Goal: Navigation & Orientation: Find specific page/section

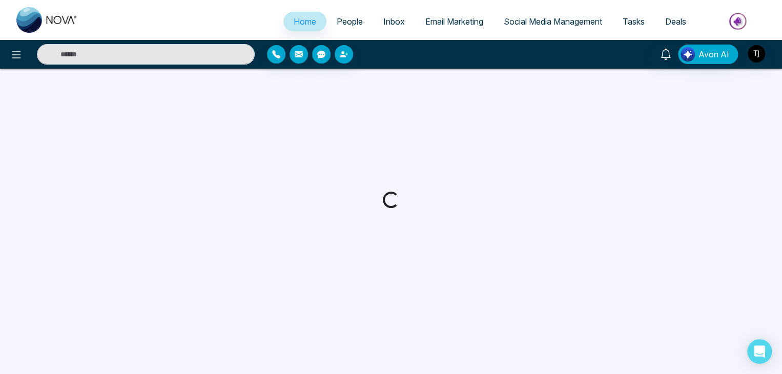
select select "*"
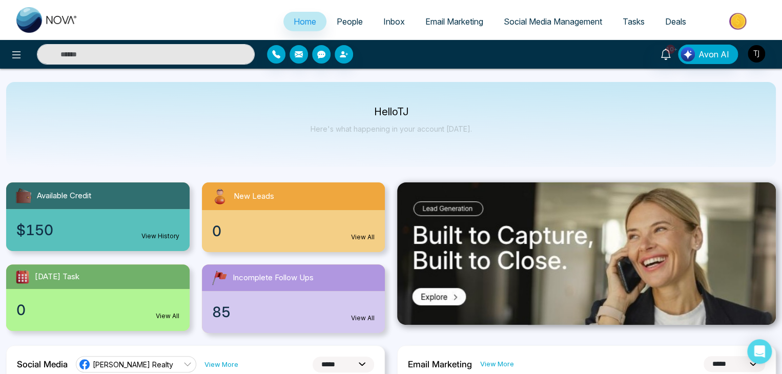
click at [459, 25] on span "Email Marketing" at bounding box center [454, 21] width 58 height 10
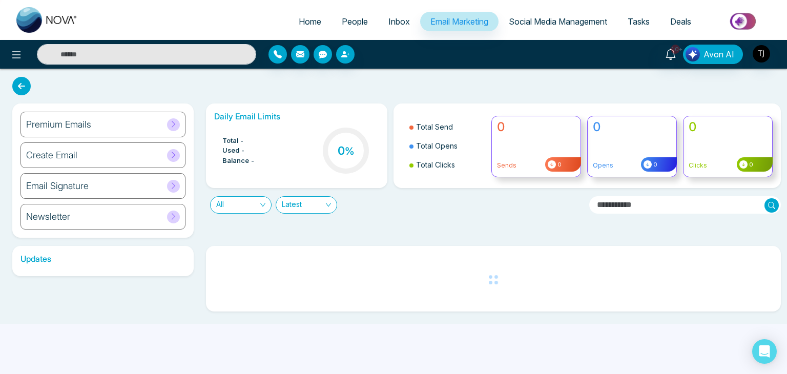
click at [549, 21] on span "Social Media Management" at bounding box center [558, 21] width 98 height 10
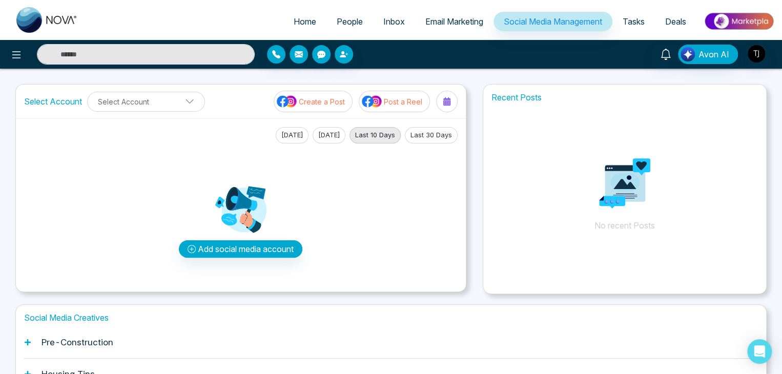
click at [644, 26] on span "Tasks" at bounding box center [634, 21] width 22 height 10
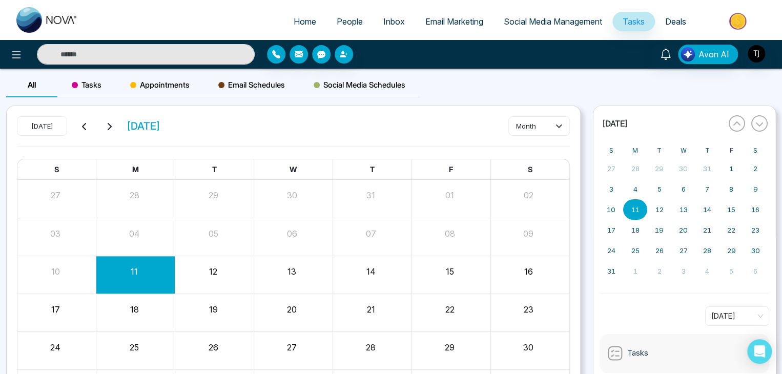
click at [672, 27] on link "Deals" at bounding box center [676, 21] width 42 height 19
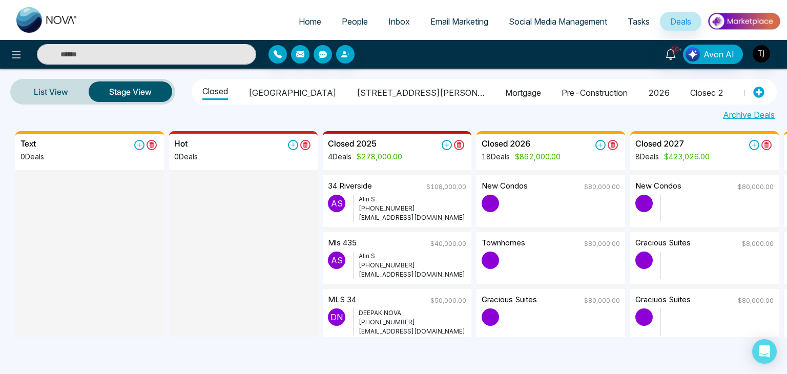
click at [309, 21] on span "Home" at bounding box center [310, 21] width 23 height 10
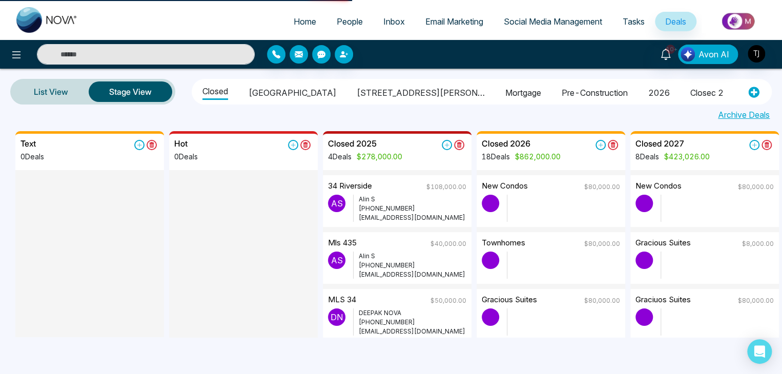
select select "*"
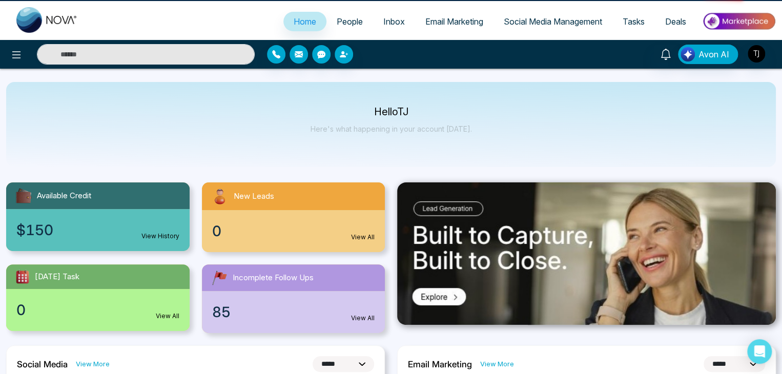
click at [309, 21] on link "Home" at bounding box center [304, 21] width 43 height 19
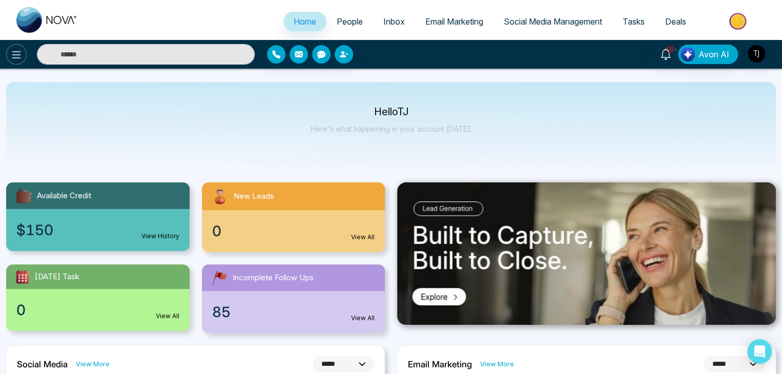
click at [10, 57] on icon at bounding box center [16, 55] width 12 height 12
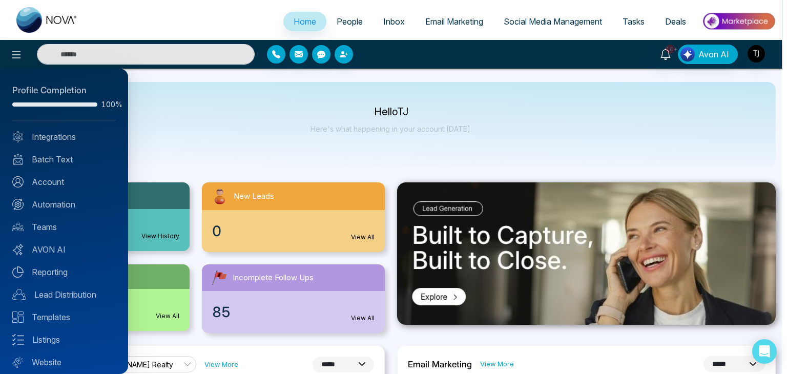
click at [161, 115] on div at bounding box center [393, 187] width 787 height 374
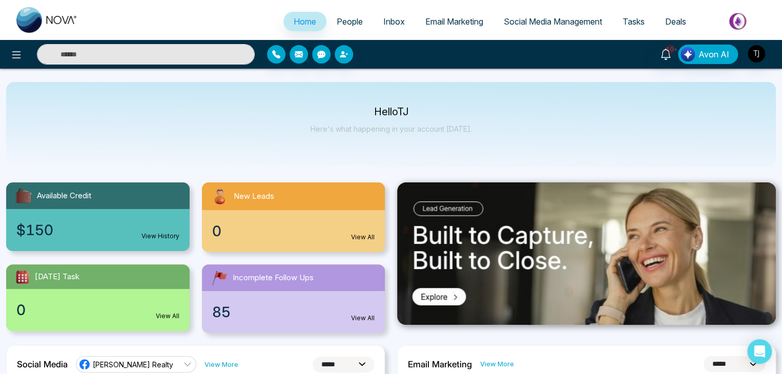
click at [430, 25] on span "Email Marketing" at bounding box center [454, 21] width 58 height 10
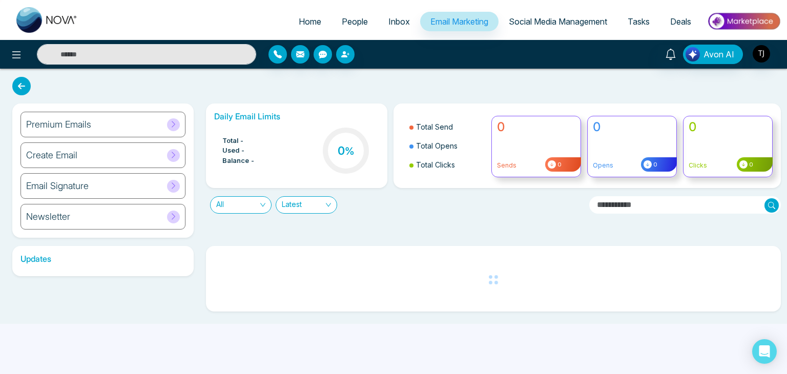
click at [523, 25] on span "Social Media Management" at bounding box center [558, 21] width 98 height 10
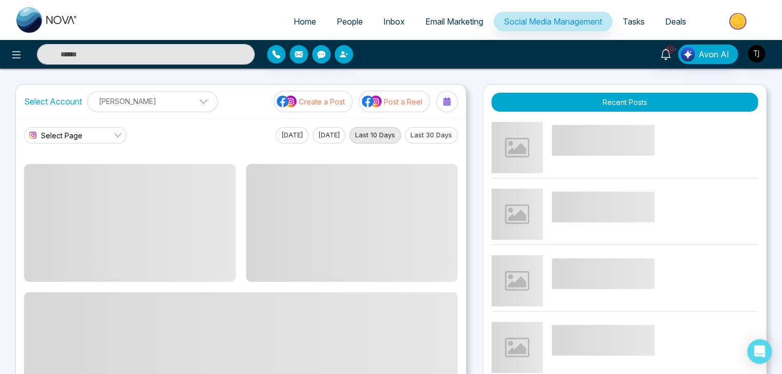
click at [625, 29] on link "Tasks" at bounding box center [633, 21] width 43 height 19
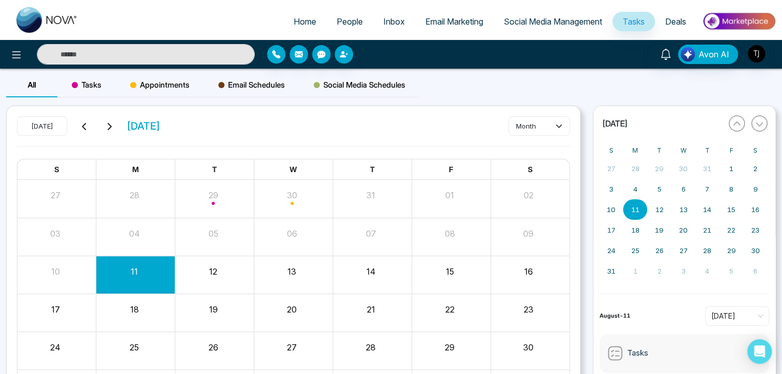
click at [678, 25] on span "Deals" at bounding box center [675, 21] width 21 height 10
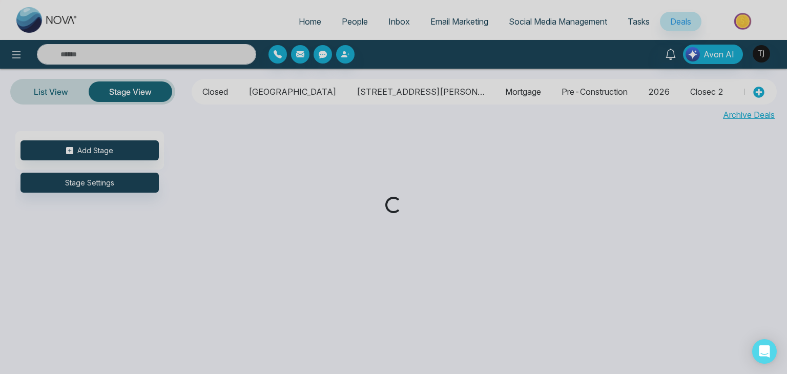
click at [467, 26] on div "Loading..." at bounding box center [393, 187] width 787 height 374
click at [376, 23] on div "Loading..." at bounding box center [393, 187] width 787 height 374
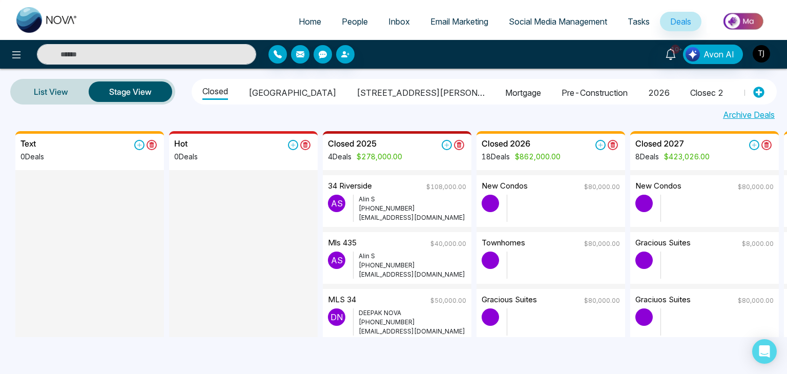
click at [342, 24] on span "People" at bounding box center [355, 21] width 26 height 10
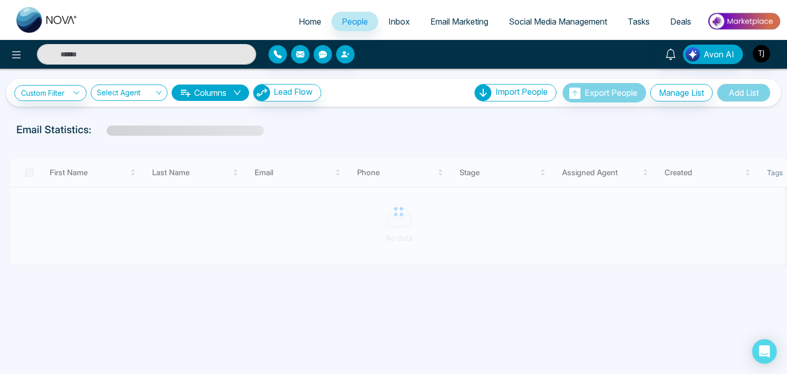
click at [299, 22] on span "Home" at bounding box center [310, 21] width 23 height 10
select select "*"
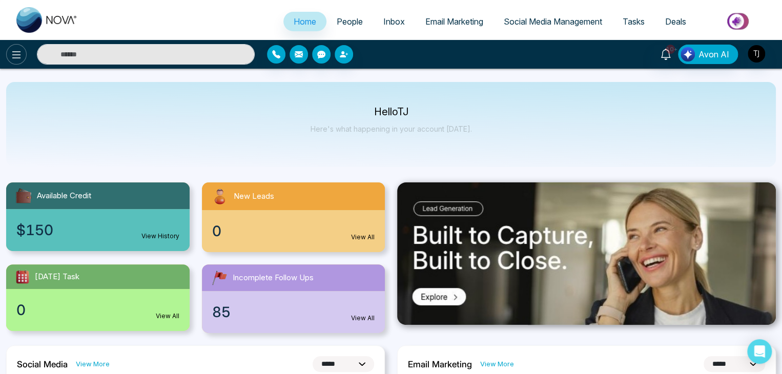
click at [12, 51] on icon at bounding box center [16, 55] width 12 height 12
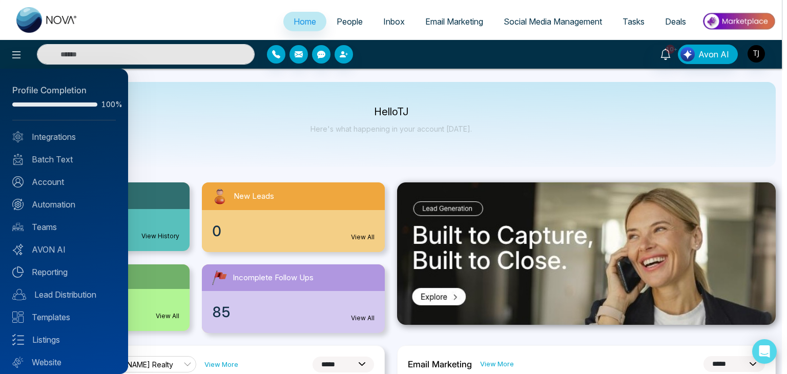
click at [229, 139] on div at bounding box center [393, 187] width 787 height 374
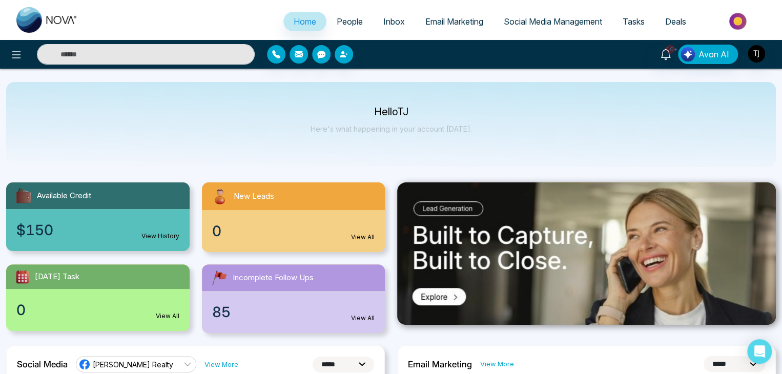
click at [477, 29] on link "Email Marketing" at bounding box center [454, 21] width 78 height 19
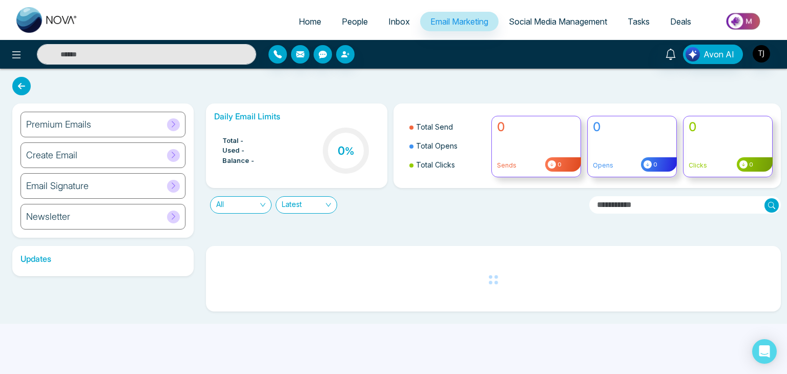
click at [557, 20] on span "Social Media Management" at bounding box center [558, 21] width 98 height 10
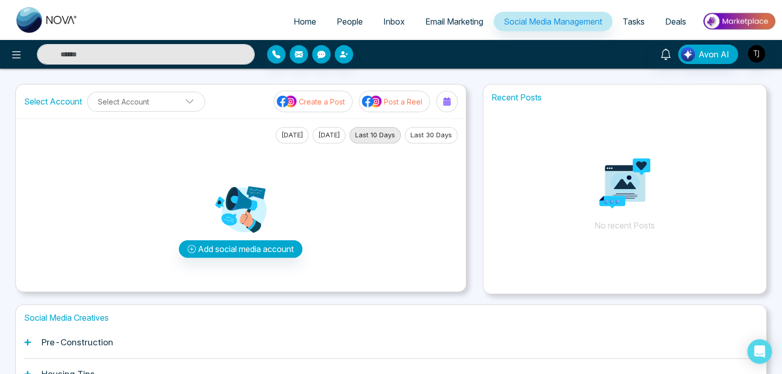
click at [383, 17] on span "Inbox" at bounding box center [394, 21] width 22 height 10
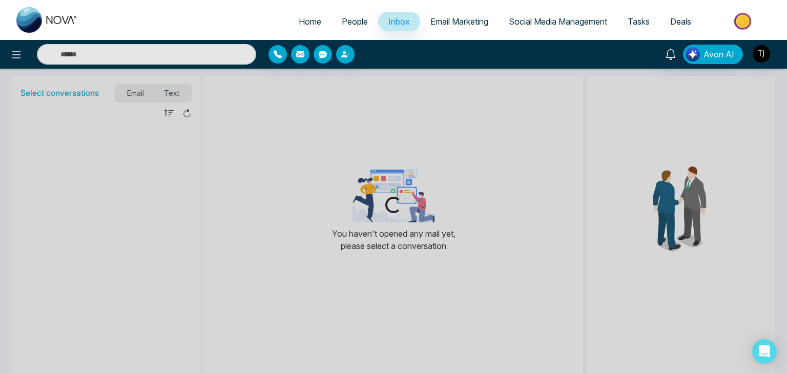
click at [332, 26] on link "People" at bounding box center [355, 21] width 47 height 19
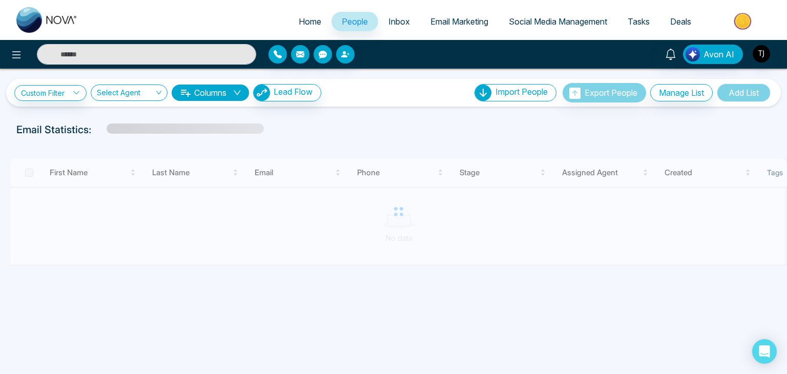
click at [303, 25] on span "Home" at bounding box center [310, 21] width 23 height 10
select select "*"
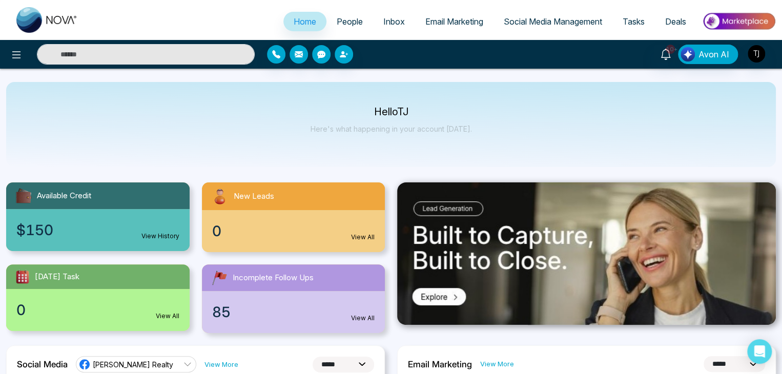
click at [476, 110] on div "Hello TJ Here's what happening in your account today." at bounding box center [391, 124] width 770 height 85
click at [349, 123] on div "Hello TJ Here's what happening in your account today." at bounding box center [391, 125] width 161 height 34
click at [755, 53] on img "button" at bounding box center [756, 53] width 17 height 17
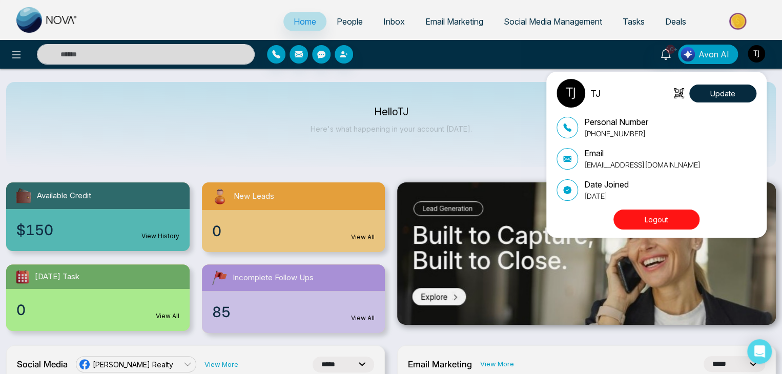
click at [459, 104] on div "TJ Update Personal Number +16472175256 Email tirstonjames@gmail.com Date Joined…" at bounding box center [391, 187] width 782 height 374
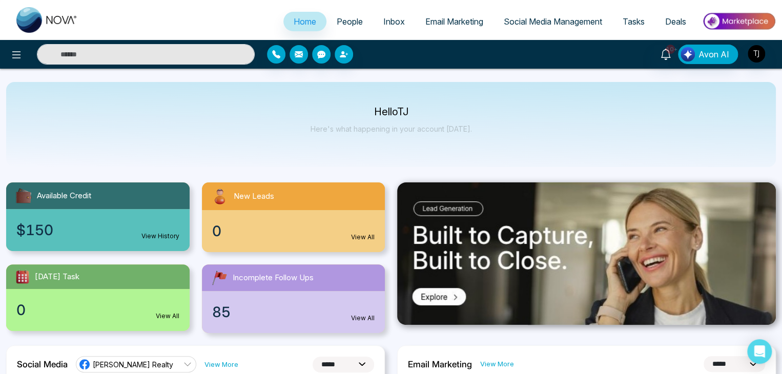
click at [344, 27] on link "People" at bounding box center [349, 21] width 47 height 19
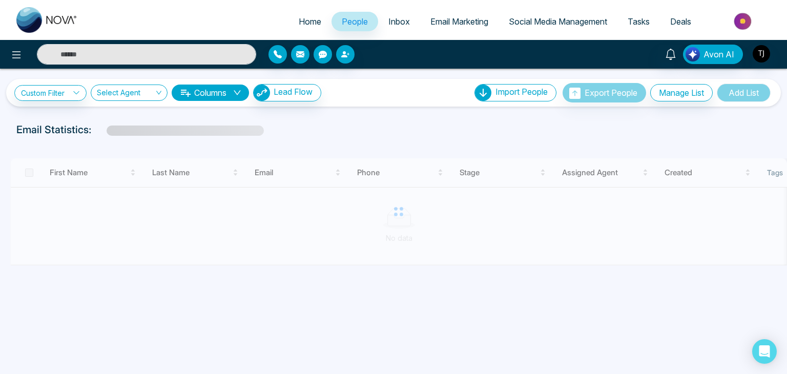
click at [394, 19] on span "Inbox" at bounding box center [399, 21] width 22 height 10
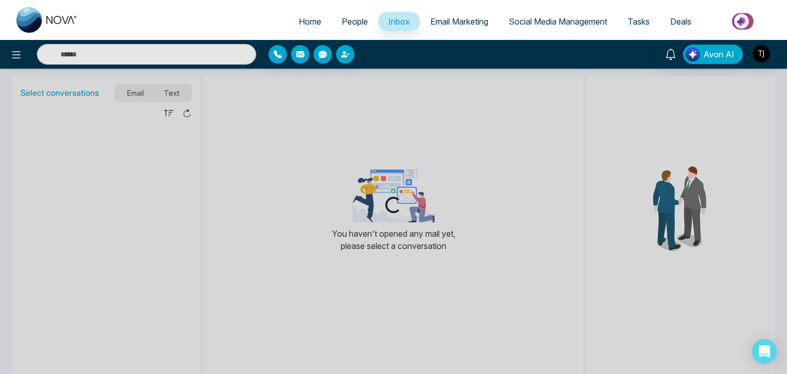
click at [478, 10] on ul "Home People Inbox Email Marketing Social Media Management Tasks Deals" at bounding box center [434, 22] width 693 height 28
click at [484, 15] on link "Email Marketing" at bounding box center [459, 21] width 78 height 19
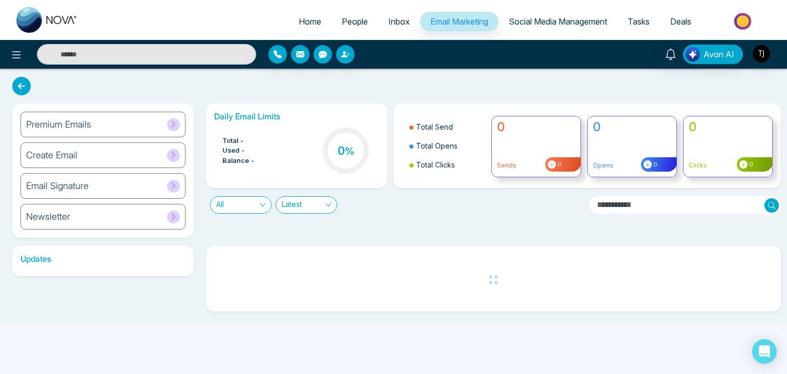
click at [571, 19] on span "Social Media Management" at bounding box center [558, 21] width 98 height 10
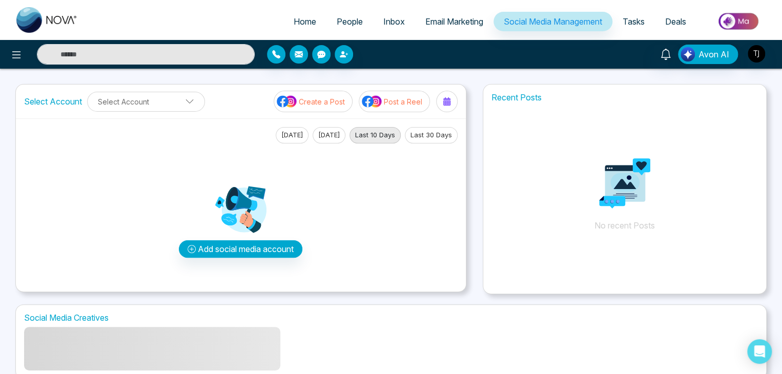
click at [650, 15] on link "Tasks" at bounding box center [633, 21] width 43 height 19
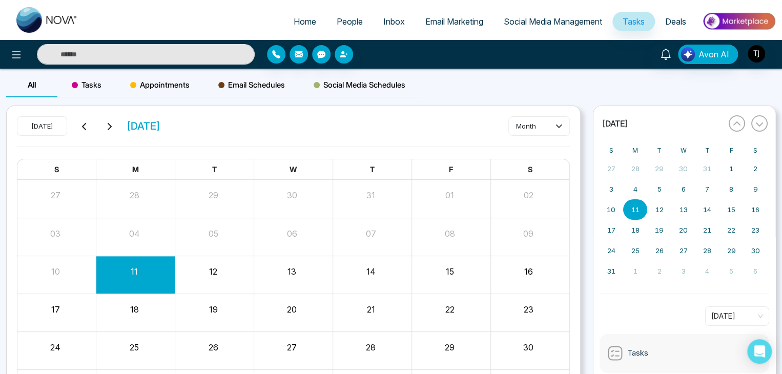
click at [689, 21] on link "Deals" at bounding box center [676, 21] width 42 height 19
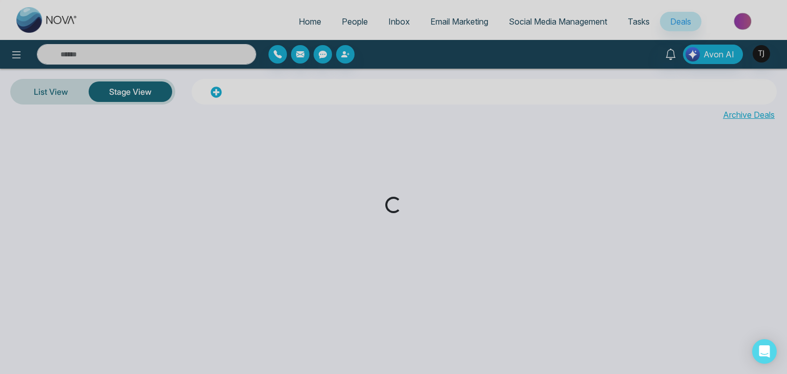
click at [304, 15] on div "Loading..." at bounding box center [393, 187] width 787 height 374
click at [304, 18] on div "Loading..." at bounding box center [393, 187] width 787 height 374
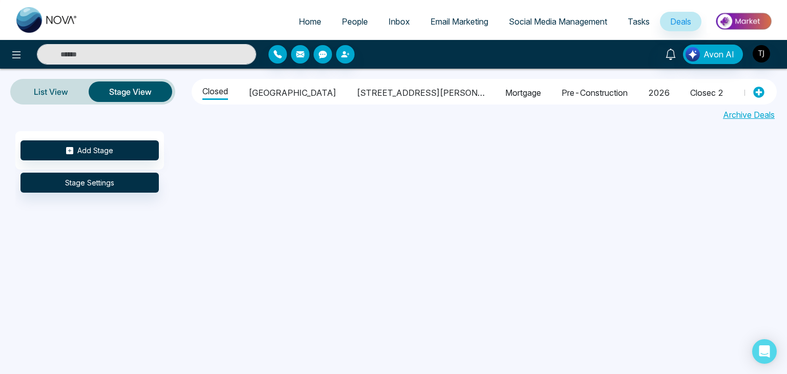
click at [304, 18] on span "Home" at bounding box center [310, 21] width 23 height 10
select select "*"
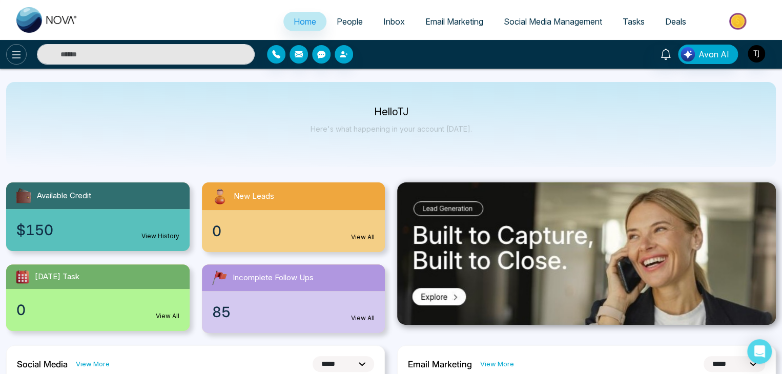
click at [19, 50] on icon at bounding box center [16, 55] width 12 height 12
click at [13, 51] on icon at bounding box center [16, 54] width 9 height 7
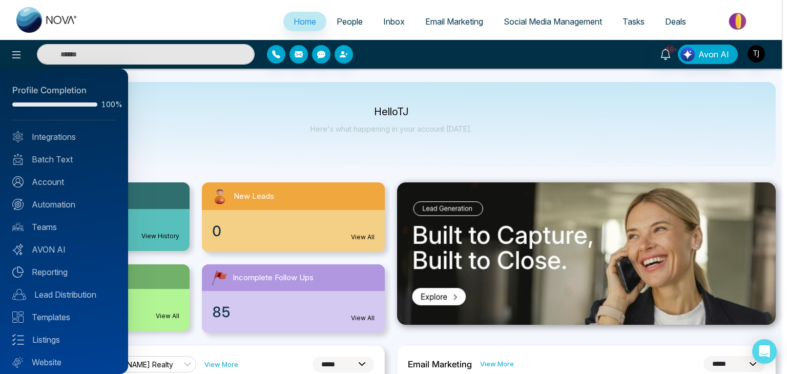
click at [205, 156] on div at bounding box center [393, 187] width 787 height 374
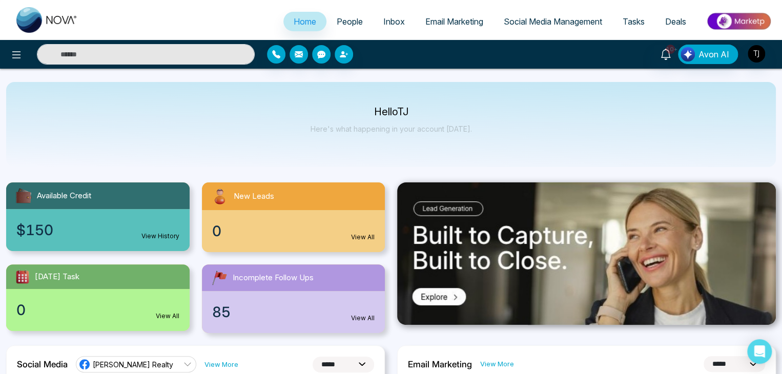
click at [337, 26] on span "People" at bounding box center [350, 21] width 26 height 10
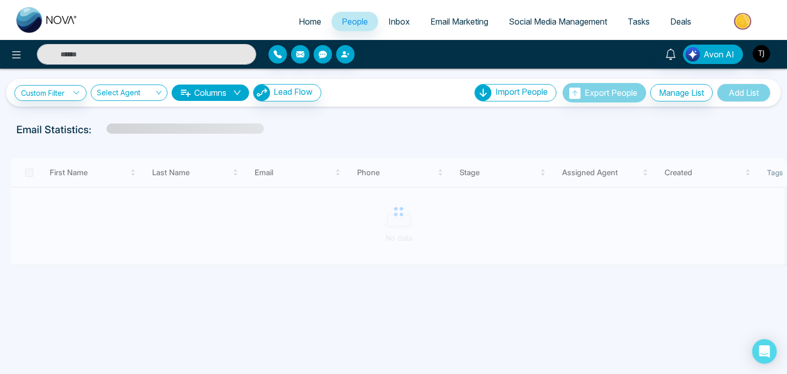
click at [430, 25] on span "Email Marketing" at bounding box center [459, 21] width 58 height 10
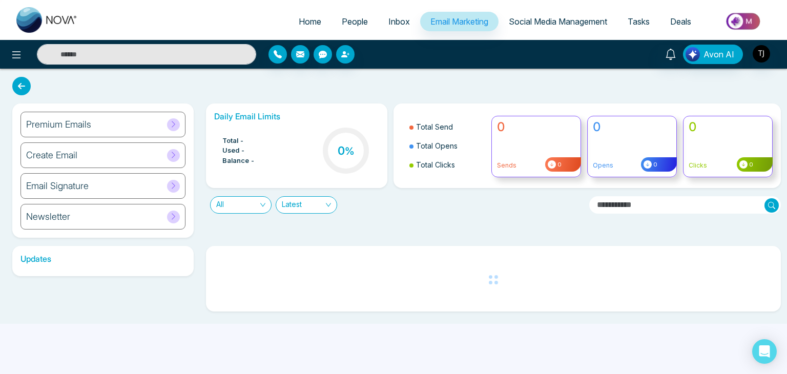
click at [558, 26] on span "Social Media Management" at bounding box center [558, 21] width 98 height 10
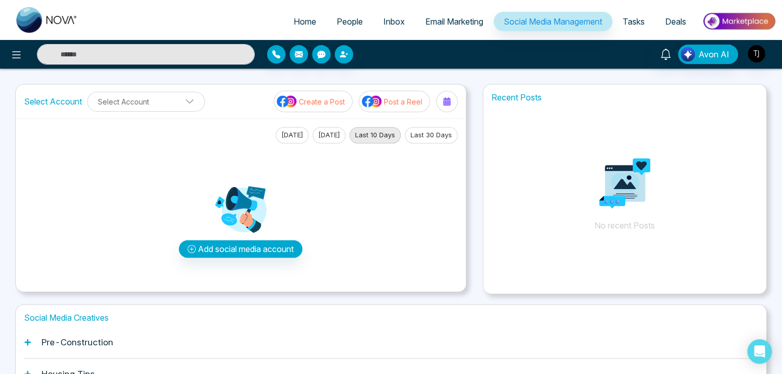
click at [631, 19] on span "Tasks" at bounding box center [634, 21] width 22 height 10
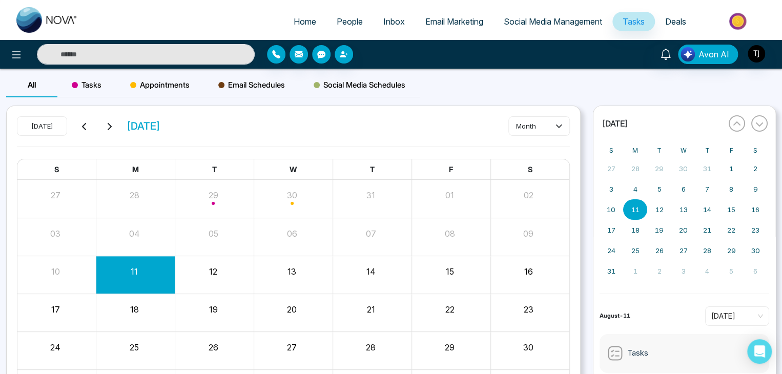
click at [684, 17] on span "Deals" at bounding box center [675, 21] width 21 height 10
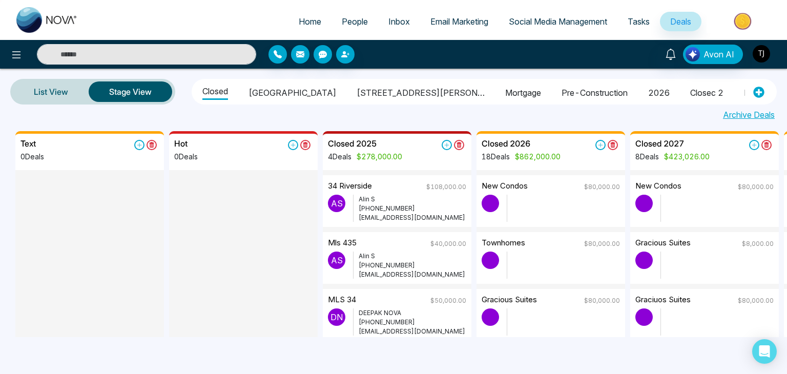
click at [759, 52] on img "button" at bounding box center [761, 53] width 17 height 17
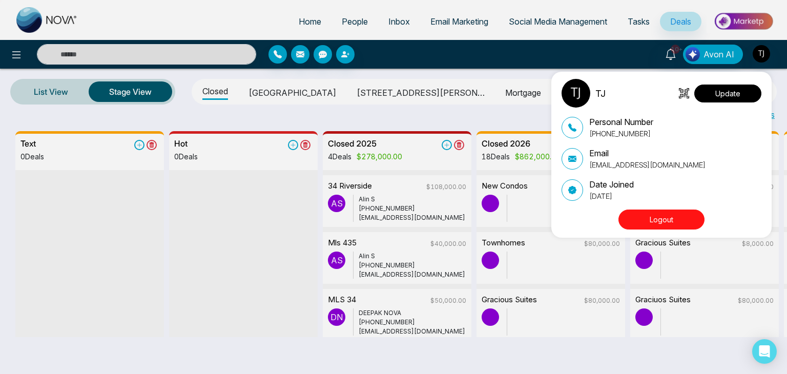
click at [726, 91] on button "Update" at bounding box center [727, 94] width 67 height 18
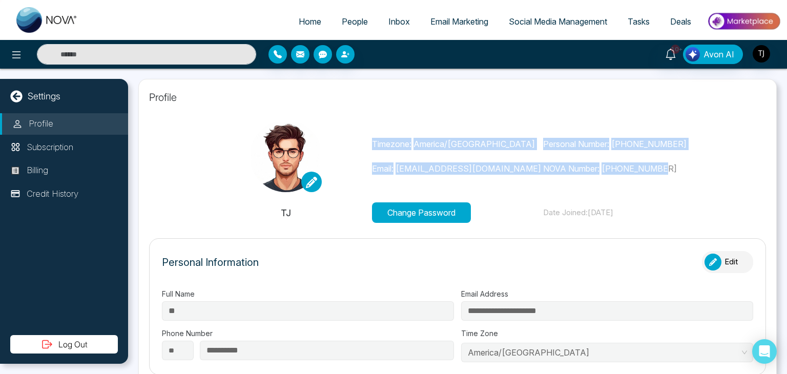
drag, startPoint x: 371, startPoint y: 143, endPoint x: 709, endPoint y: 170, distance: 338.7
click at [709, 170] on section "Timezone: America/Toronto Email: tirstonjames@gmail.com Personal Number: +16472…" at bounding box center [457, 171] width 617 height 102
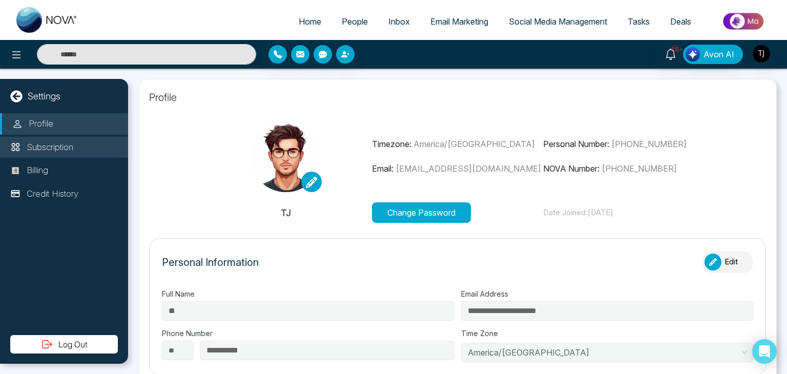
click at [86, 153] on li "Subscription" at bounding box center [64, 148] width 128 height 22
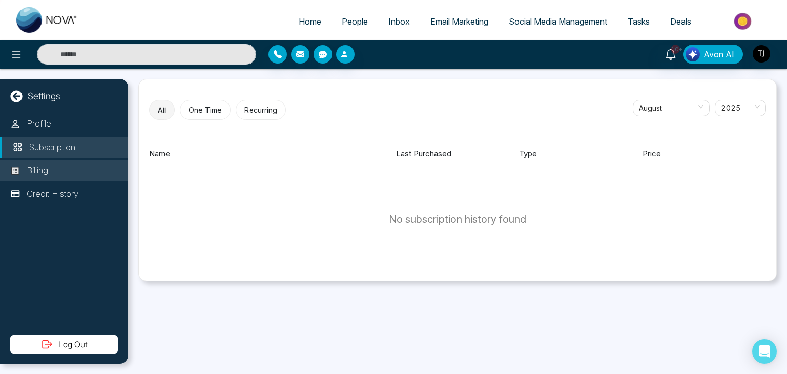
click at [86, 173] on li "Billing" at bounding box center [64, 171] width 128 height 22
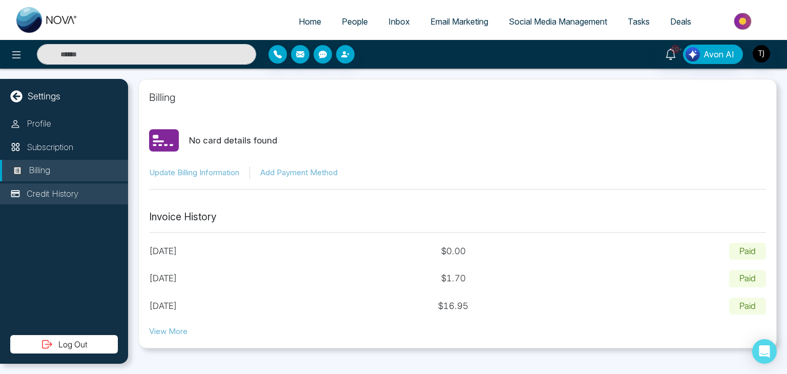
click at [86, 188] on li "Credit History" at bounding box center [64, 194] width 128 height 22
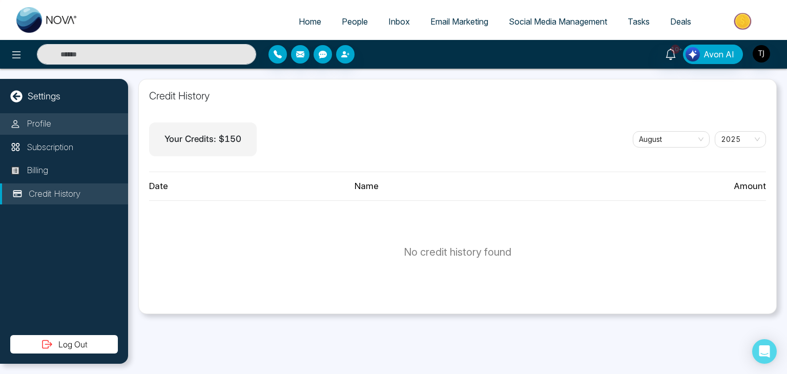
click at [105, 125] on li "Profile" at bounding box center [64, 124] width 128 height 22
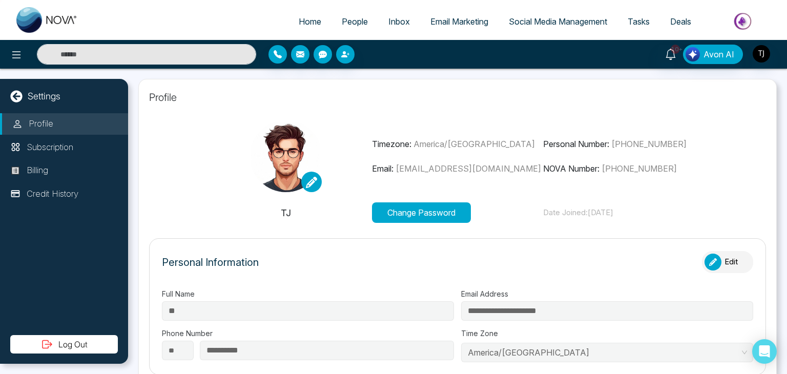
click at [18, 98] on icon at bounding box center [16, 96] width 12 height 12
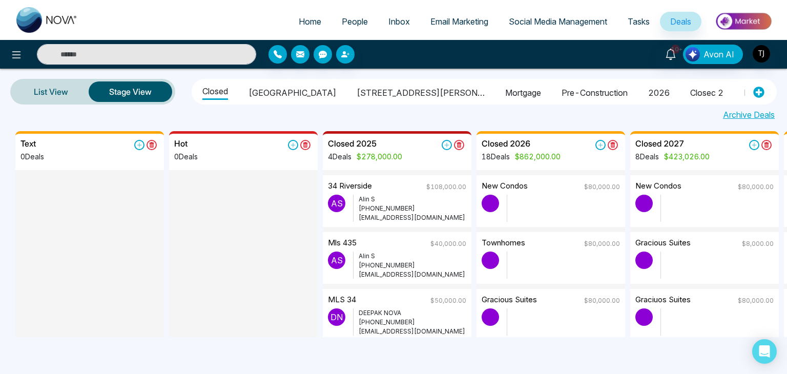
click at [297, 31] on li "Home" at bounding box center [309, 22] width 43 height 21
click at [305, 17] on span "Home" at bounding box center [310, 21] width 23 height 10
select select "*"
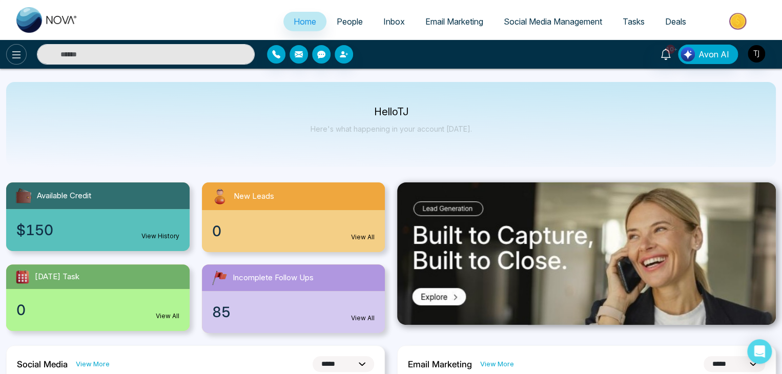
click at [23, 56] on button at bounding box center [16, 54] width 20 height 20
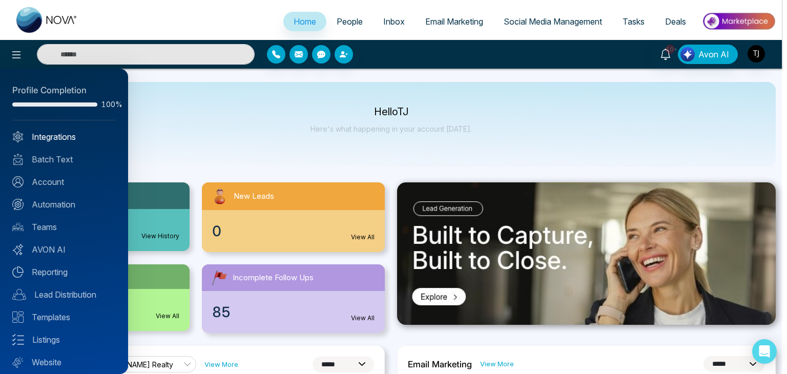
click at [68, 140] on link "Integrations" at bounding box center [64, 137] width 104 height 12
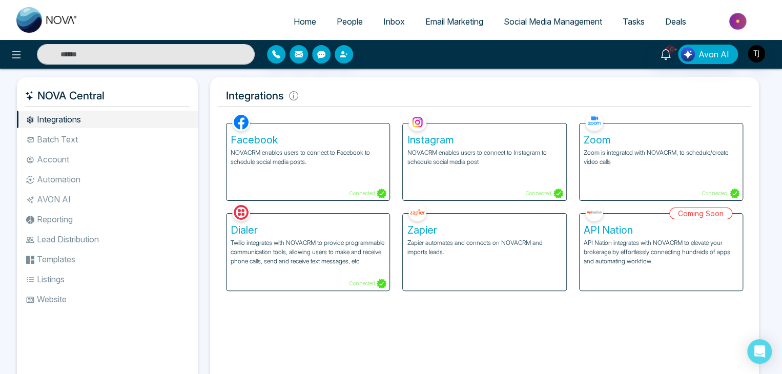
click at [86, 153] on li "Account" at bounding box center [107, 159] width 181 height 17
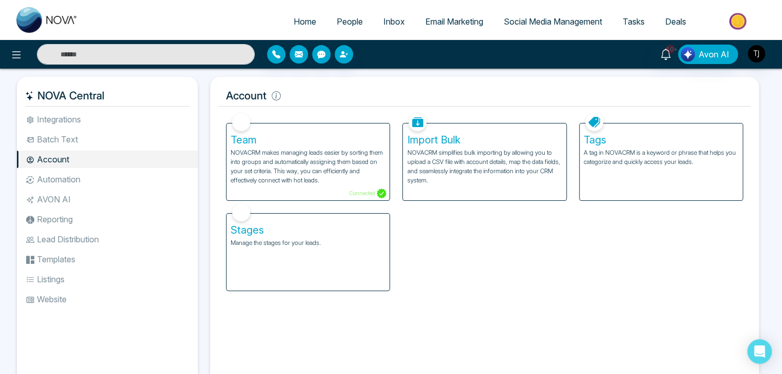
click at [88, 142] on li "Batch Text" at bounding box center [107, 139] width 181 height 17
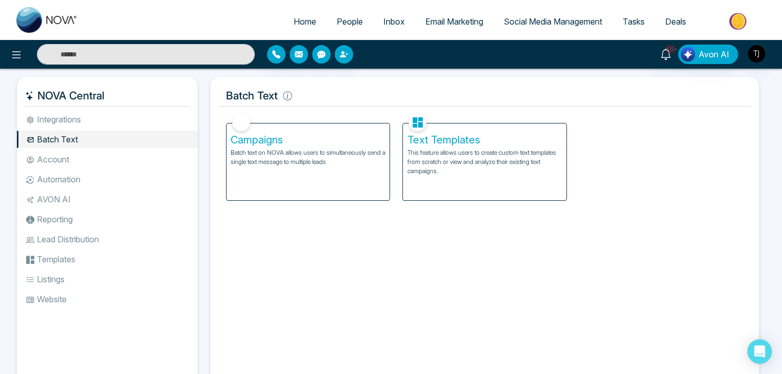
click at [89, 178] on li "Automation" at bounding box center [107, 179] width 181 height 17
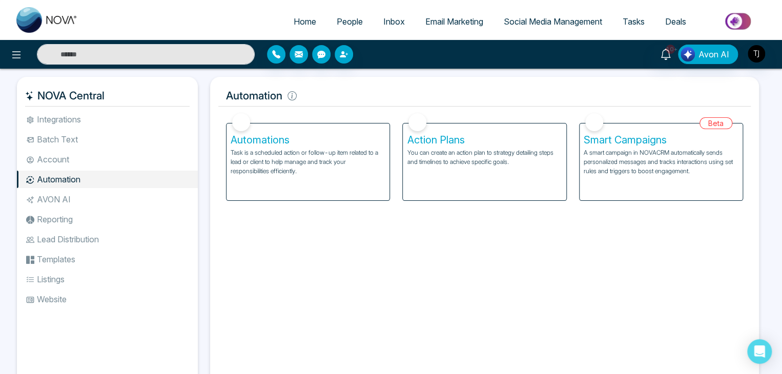
click at [94, 196] on li "AVON AI" at bounding box center [107, 199] width 181 height 17
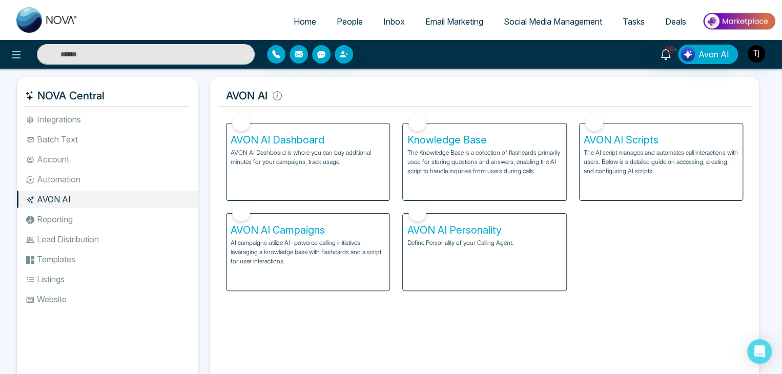
click at [99, 214] on li "Reporting" at bounding box center [107, 219] width 181 height 17
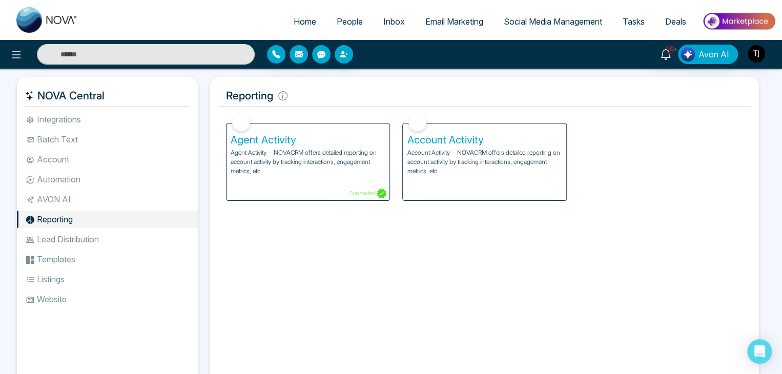
click at [104, 230] on ul "Integrations Batch Text Account Automation AVON AI Reporting Lead Distribution …" at bounding box center [107, 242] width 181 height 262
click at [105, 240] on li "Lead Distribution" at bounding box center [107, 239] width 181 height 17
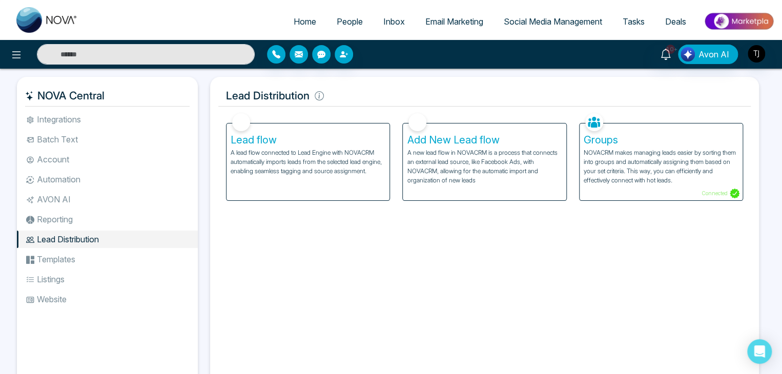
click at [108, 259] on li "Templates" at bounding box center [107, 259] width 181 height 17
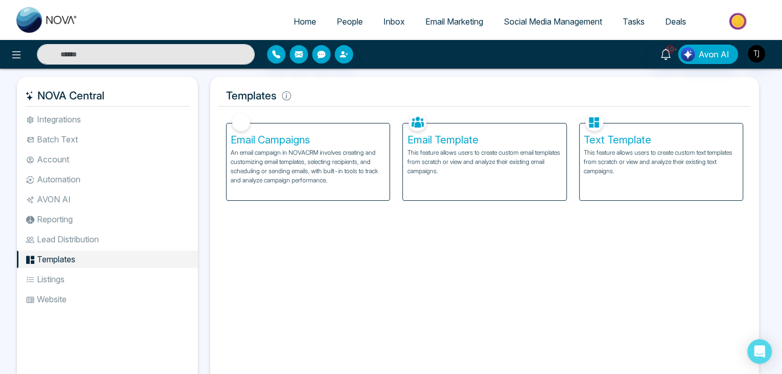
click at [112, 277] on li "Listings" at bounding box center [107, 279] width 181 height 17
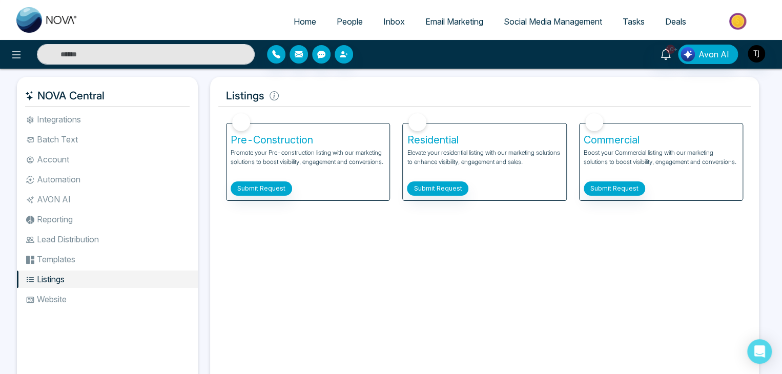
click at [117, 298] on li "Website" at bounding box center [107, 299] width 181 height 17
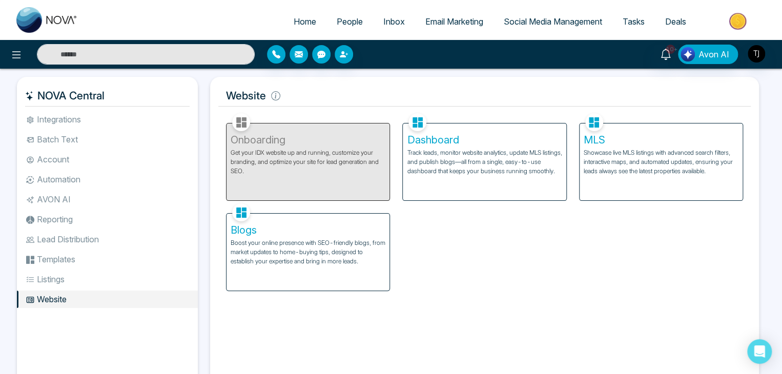
click at [116, 275] on li "Listings" at bounding box center [107, 279] width 181 height 17
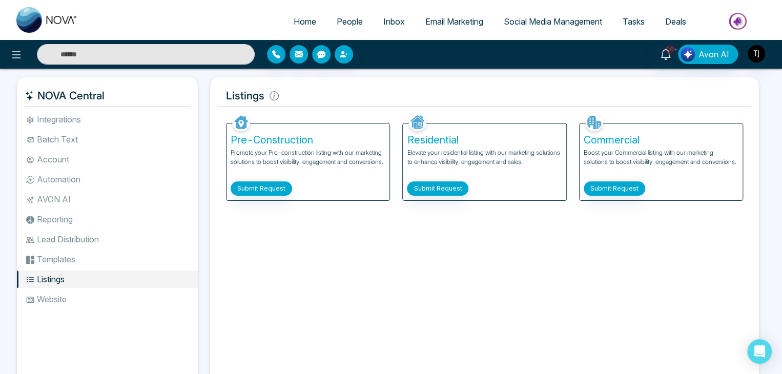
click at [116, 300] on li "Website" at bounding box center [107, 299] width 181 height 17
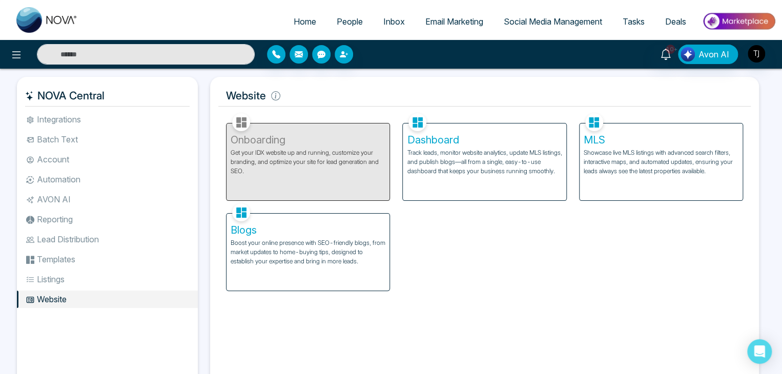
click at [113, 279] on li "Listings" at bounding box center [107, 279] width 181 height 17
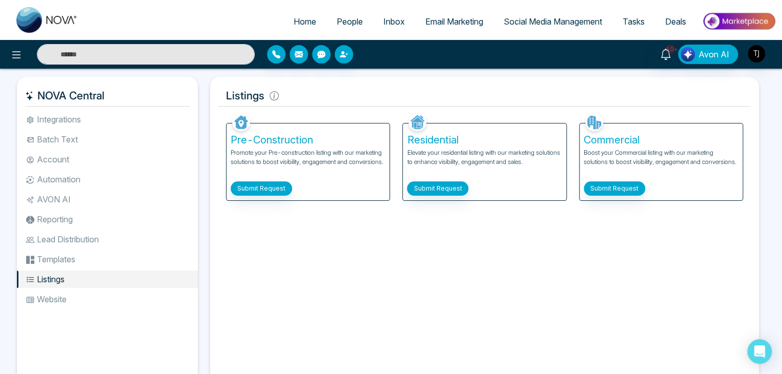
click at [115, 260] on li "Templates" at bounding box center [107, 259] width 181 height 17
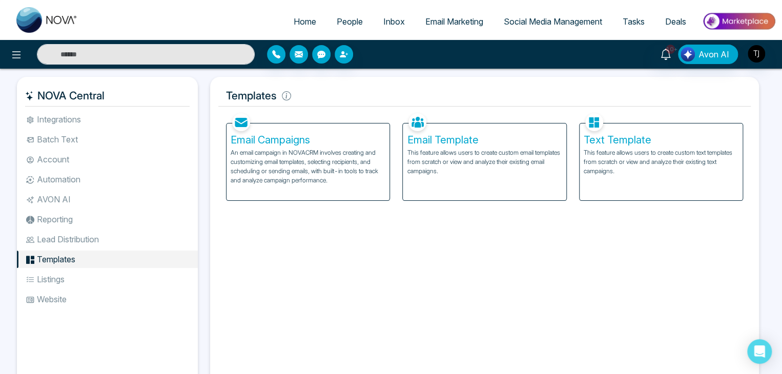
click at [119, 241] on li "Lead Distribution" at bounding box center [107, 239] width 181 height 17
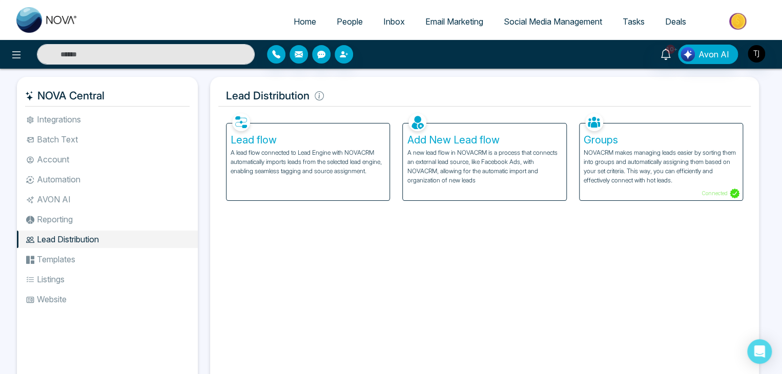
click at [118, 225] on li "Reporting" at bounding box center [107, 219] width 181 height 17
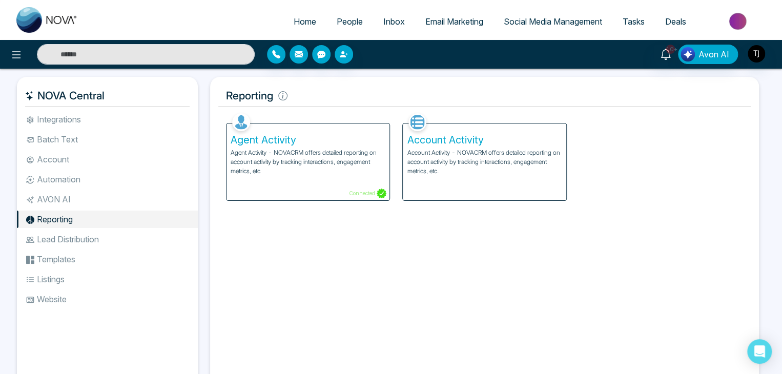
click at [283, 146] on h5 "Agent Activity" at bounding box center [308, 140] width 155 height 12
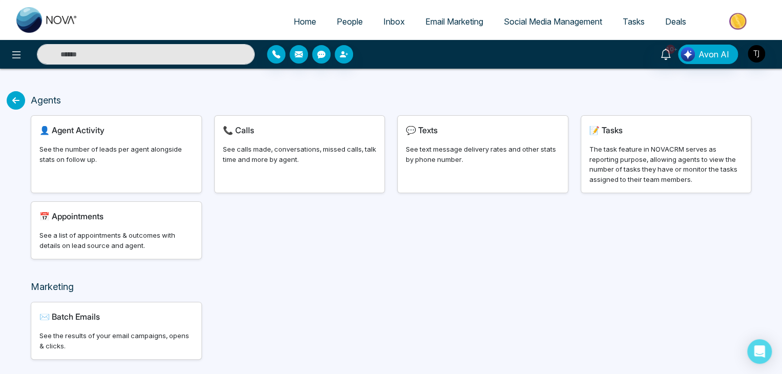
click at [15, 107] on icon at bounding box center [16, 100] width 18 height 18
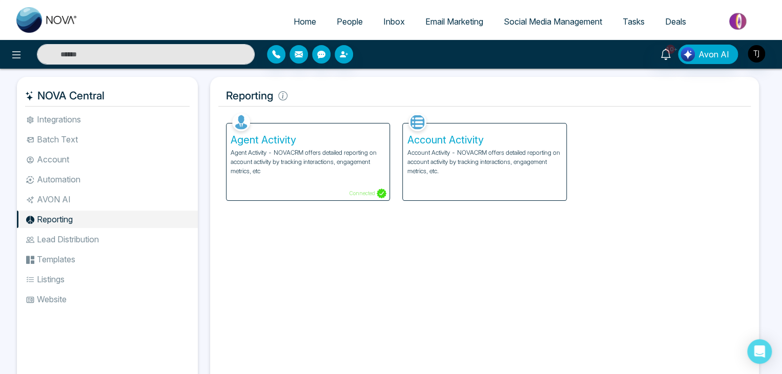
click at [488, 163] on p "Account Activity - NOVACRM offers detailed reporting on account activity by tra…" at bounding box center [484, 162] width 155 height 28
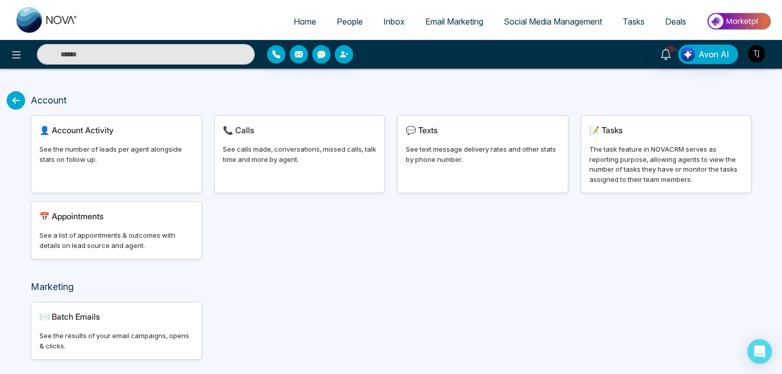
click at [14, 101] on icon at bounding box center [16, 100] width 18 height 18
click at [8, 95] on icon at bounding box center [16, 100] width 18 height 18
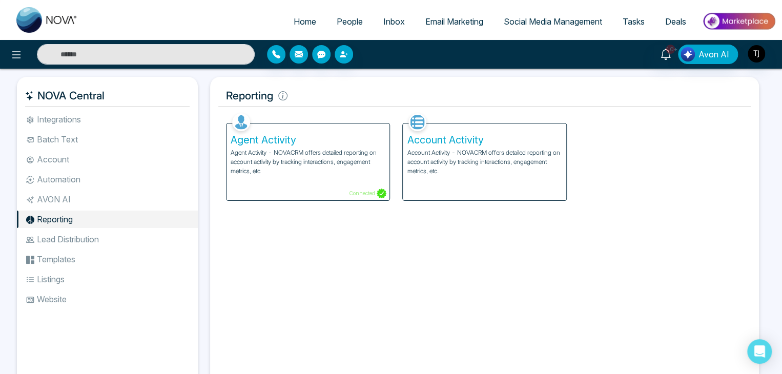
click at [102, 202] on li "AVON AI" at bounding box center [107, 199] width 181 height 17
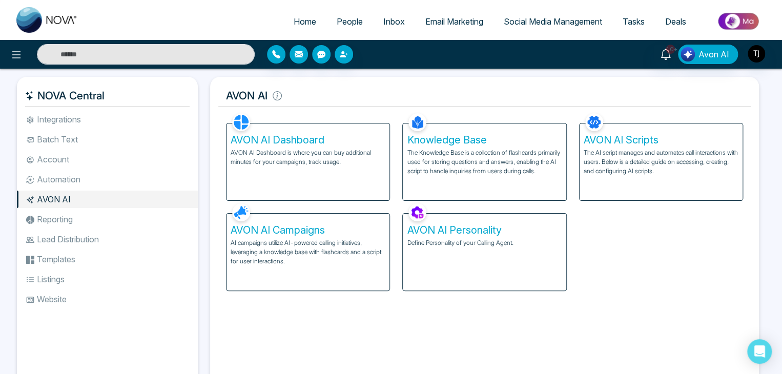
click at [102, 187] on li "Automation" at bounding box center [107, 179] width 181 height 17
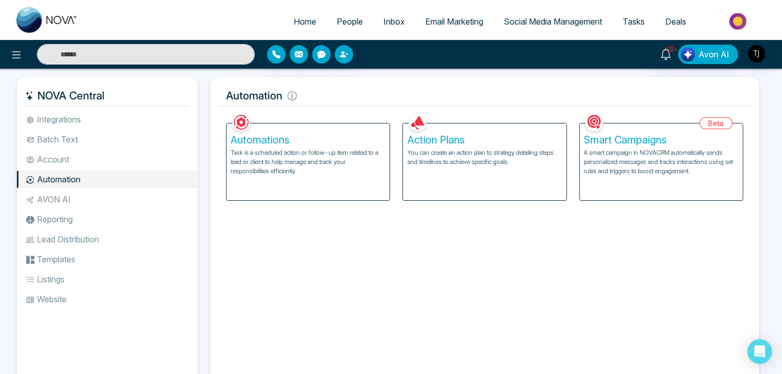
click at [102, 159] on li "Account" at bounding box center [107, 159] width 181 height 17
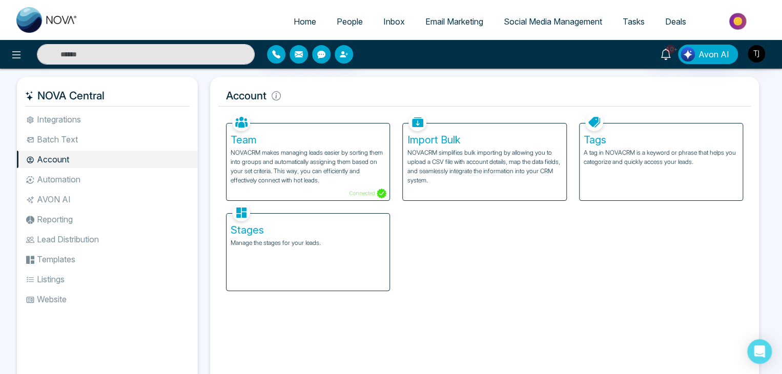
click at [277, 255] on div "Stages Manage the stages for your leads." at bounding box center [307, 252] width 163 height 77
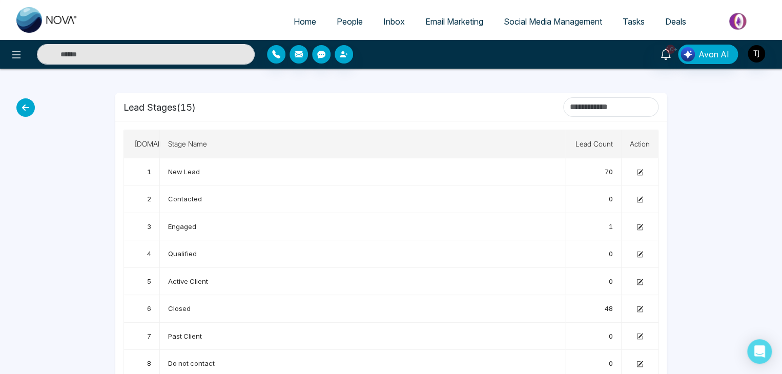
click at [29, 114] on icon at bounding box center [25, 107] width 18 height 18
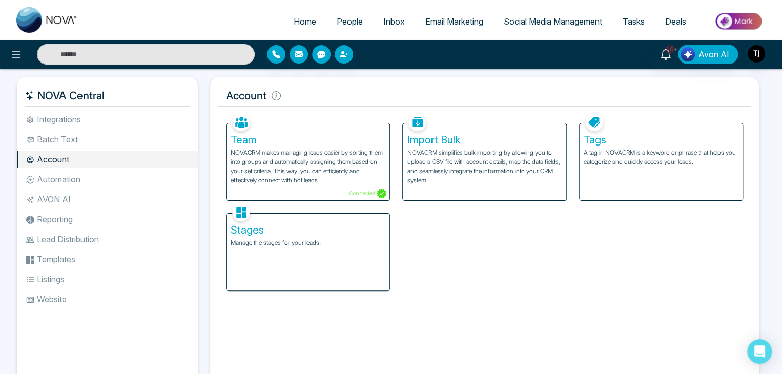
click at [55, 148] on li "Batch Text" at bounding box center [107, 139] width 181 height 17
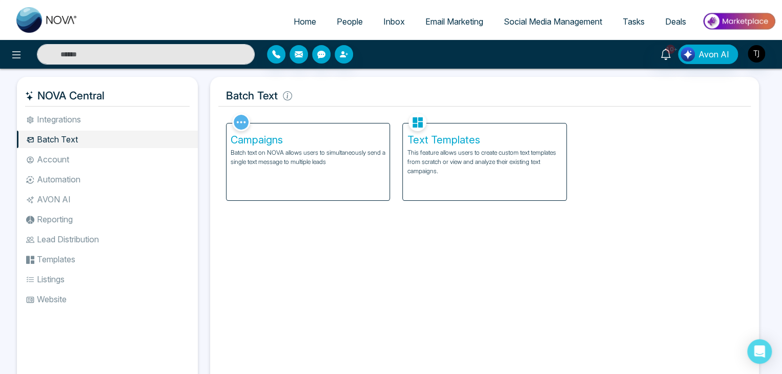
click at [72, 125] on li "Integrations" at bounding box center [107, 119] width 181 height 17
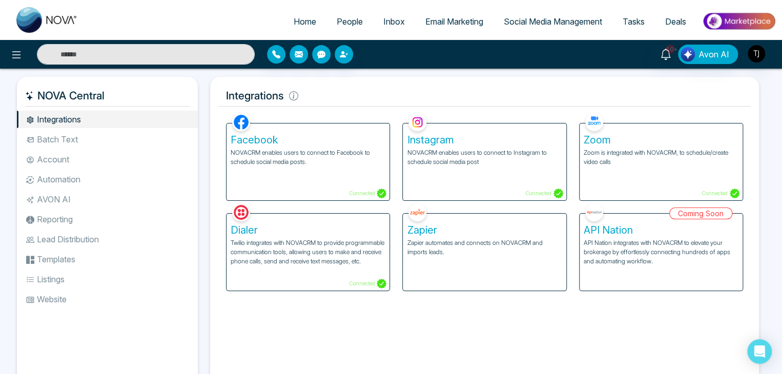
click at [307, 19] on span "Home" at bounding box center [305, 21] width 23 height 10
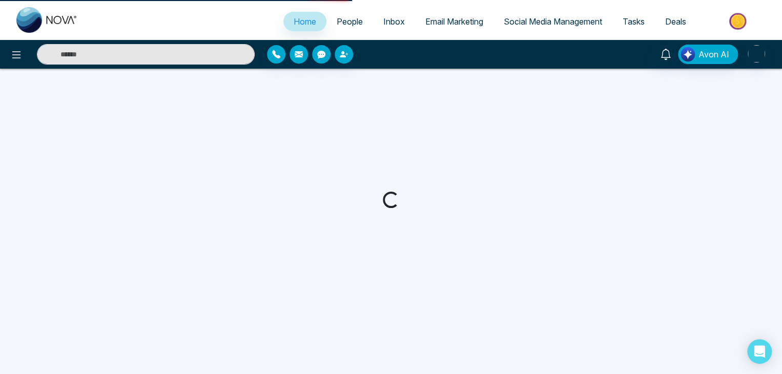
select select "*"
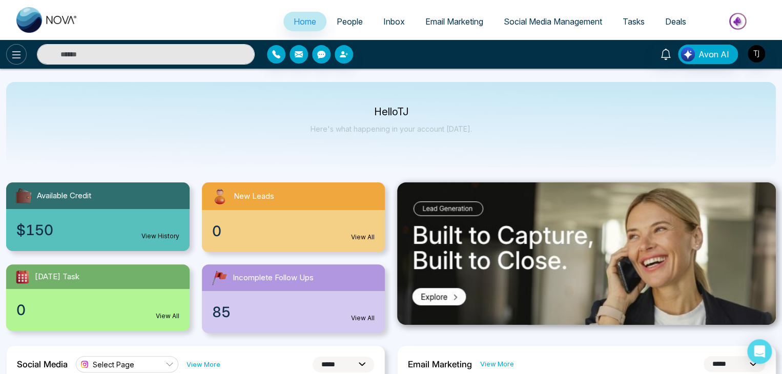
click at [13, 56] on icon at bounding box center [16, 55] width 12 height 12
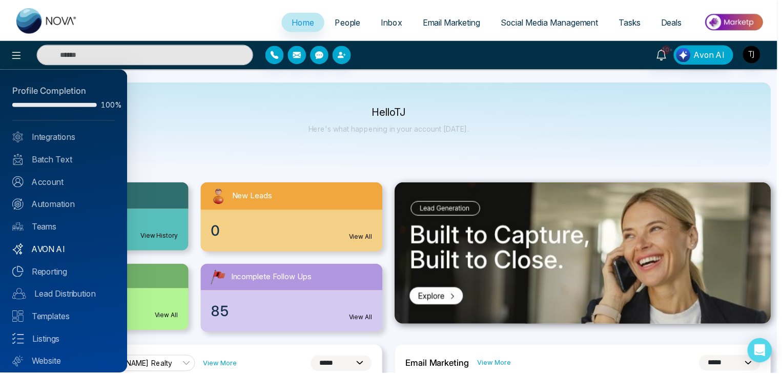
scroll to position [29, 0]
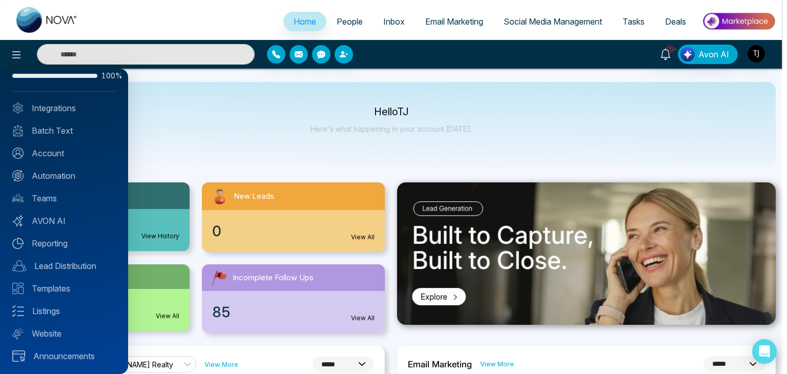
click at [328, 133] on div at bounding box center [393, 187] width 787 height 374
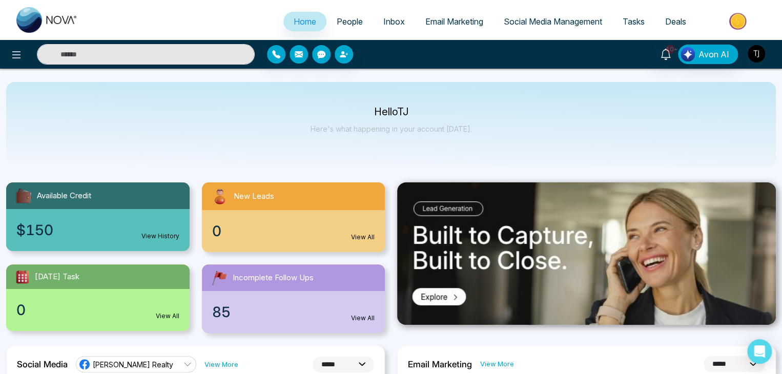
click at [762, 59] on img "button" at bounding box center [756, 53] width 17 height 17
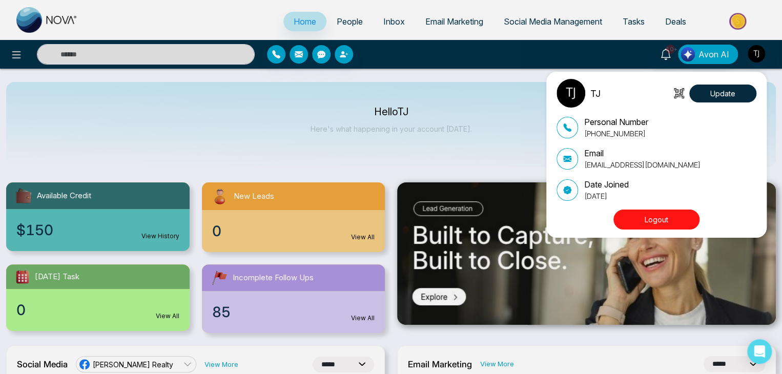
click at [662, 211] on button "Logout" at bounding box center [656, 220] width 86 height 20
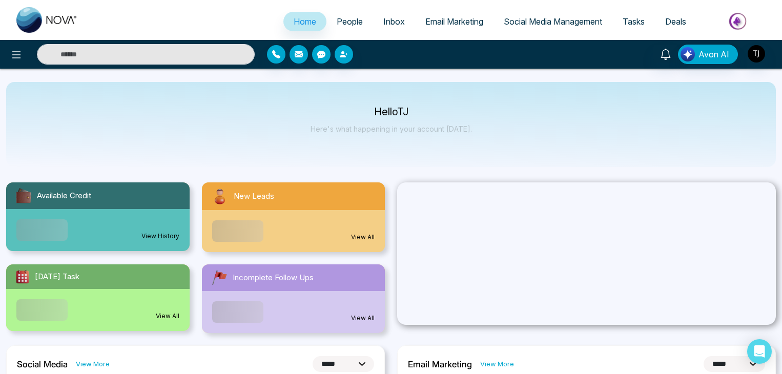
select select "*"
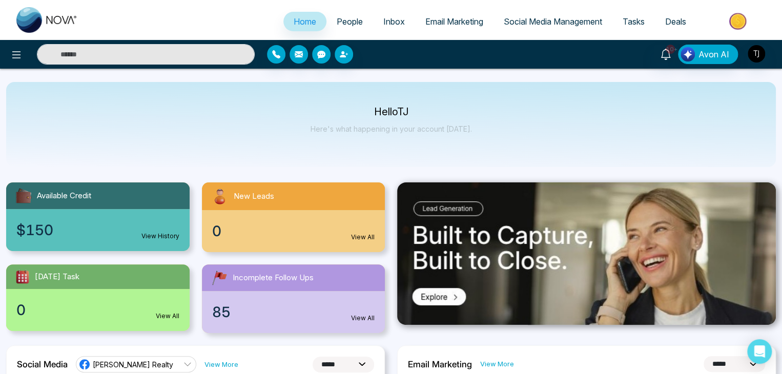
click at [361, 23] on link "People" at bounding box center [349, 21] width 47 height 19
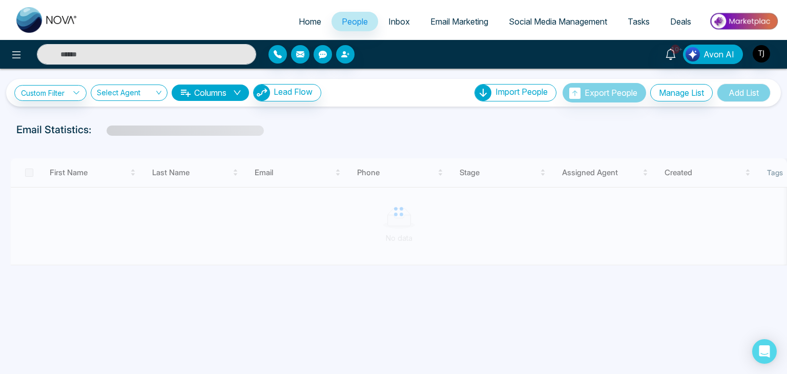
click at [443, 26] on span "Email Marketing" at bounding box center [459, 21] width 58 height 10
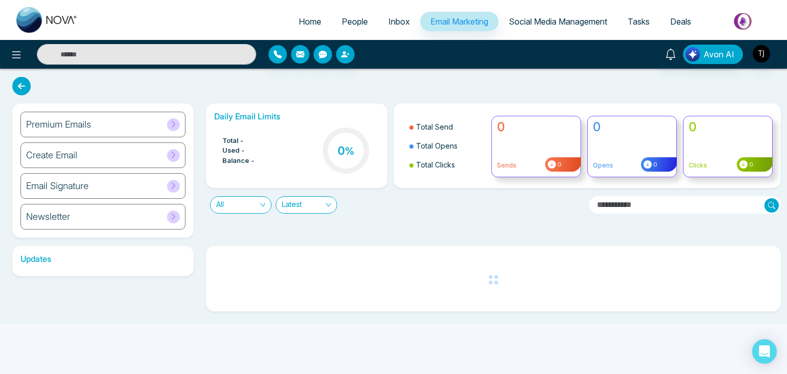
click at [564, 21] on span "Social Media Management" at bounding box center [558, 21] width 98 height 10
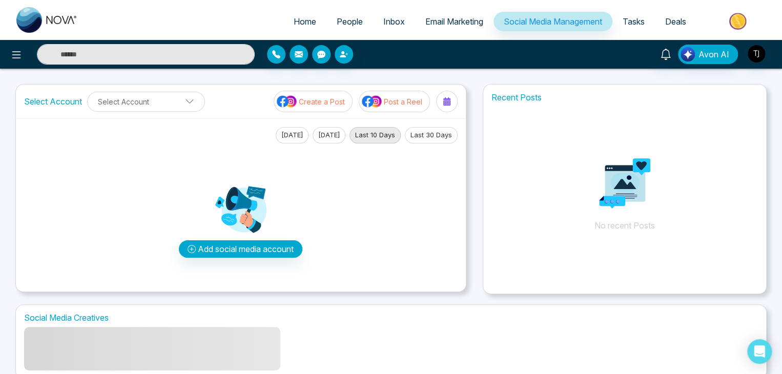
click at [652, 31] on li "Tasks" at bounding box center [633, 22] width 43 height 21
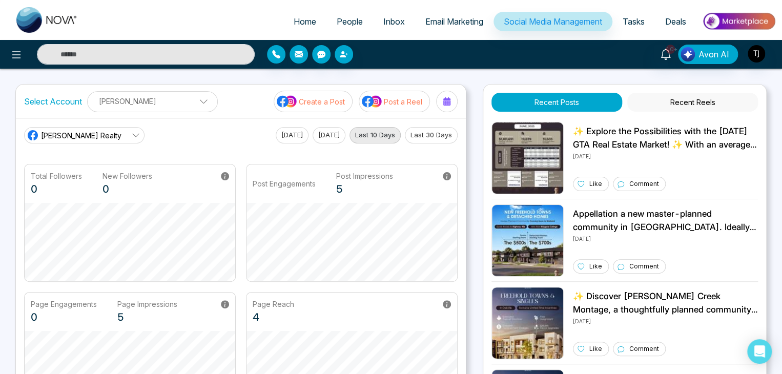
drag, startPoint x: 295, startPoint y: 22, endPoint x: 287, endPoint y: 19, distance: 8.1
click at [294, 19] on span "Home" at bounding box center [305, 21] width 23 height 10
select select "*"
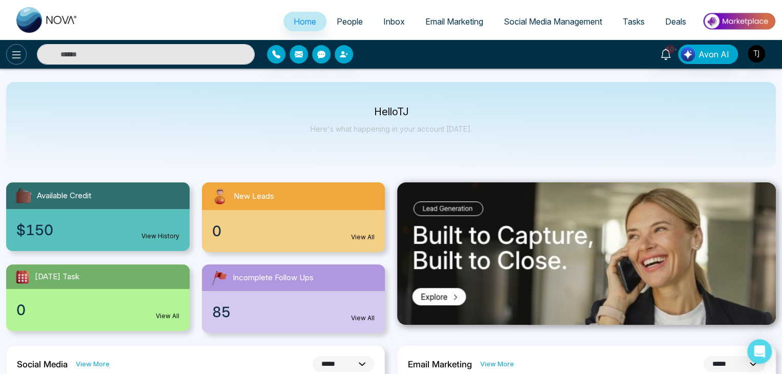
click at [14, 52] on icon at bounding box center [16, 55] width 12 height 12
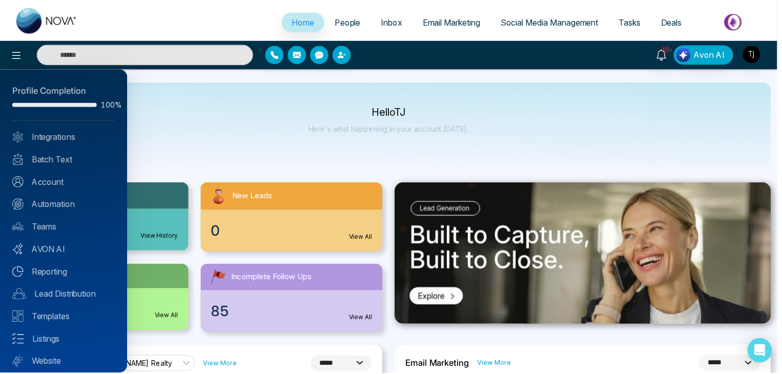
scroll to position [29, 0]
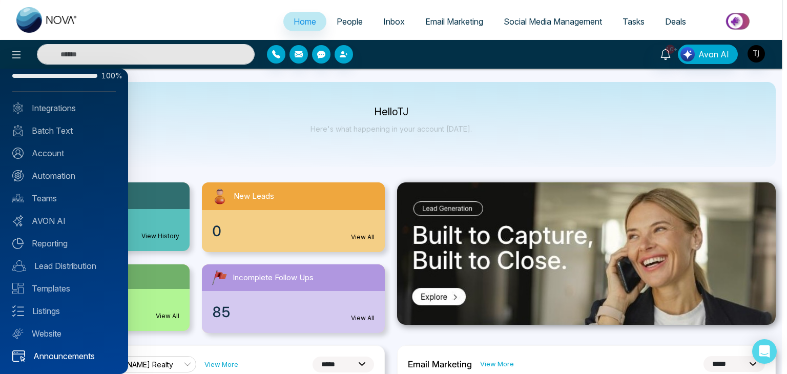
click at [53, 350] on link "Announcements" at bounding box center [64, 356] width 104 height 12
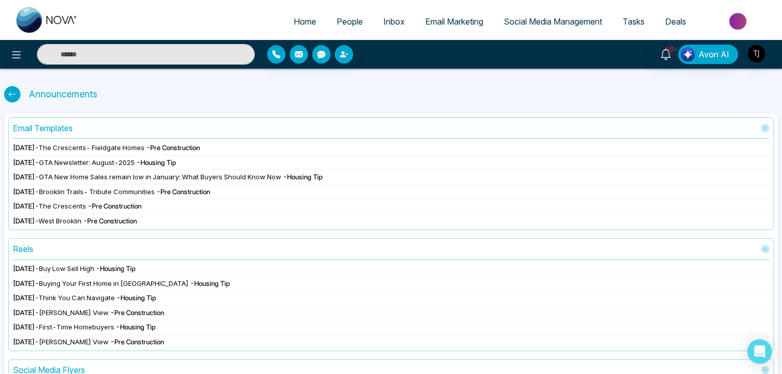
click at [15, 91] on icon at bounding box center [12, 94] width 8 height 8
select select "*"
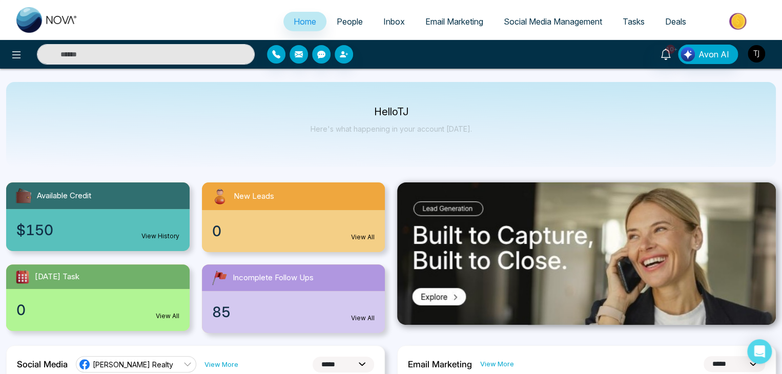
click at [756, 54] on img "button" at bounding box center [756, 53] width 17 height 17
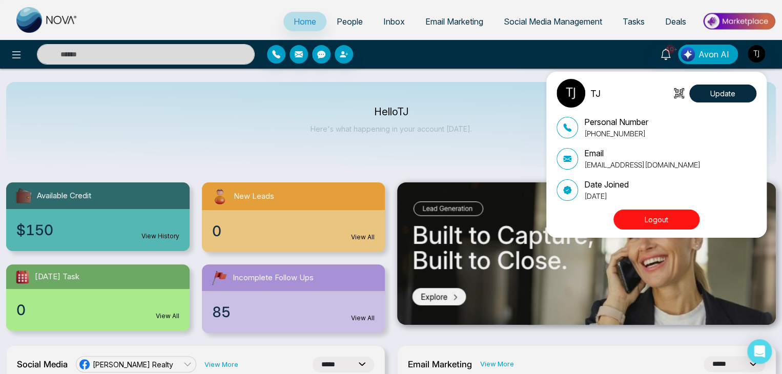
click at [658, 221] on button "Logout" at bounding box center [656, 220] width 86 height 20
